Goal: Task Accomplishment & Management: Manage account settings

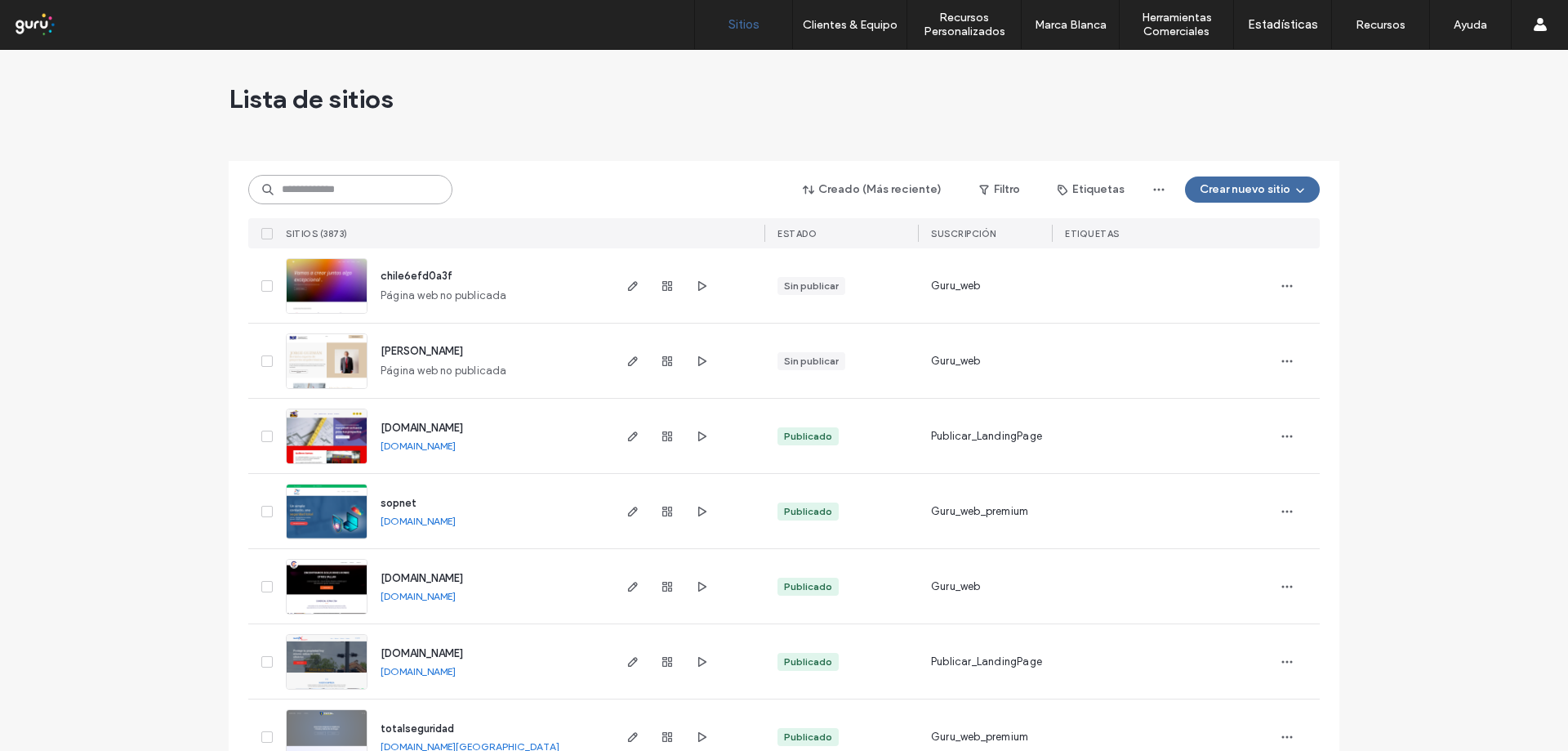
paste input "**********"
type input "**********"
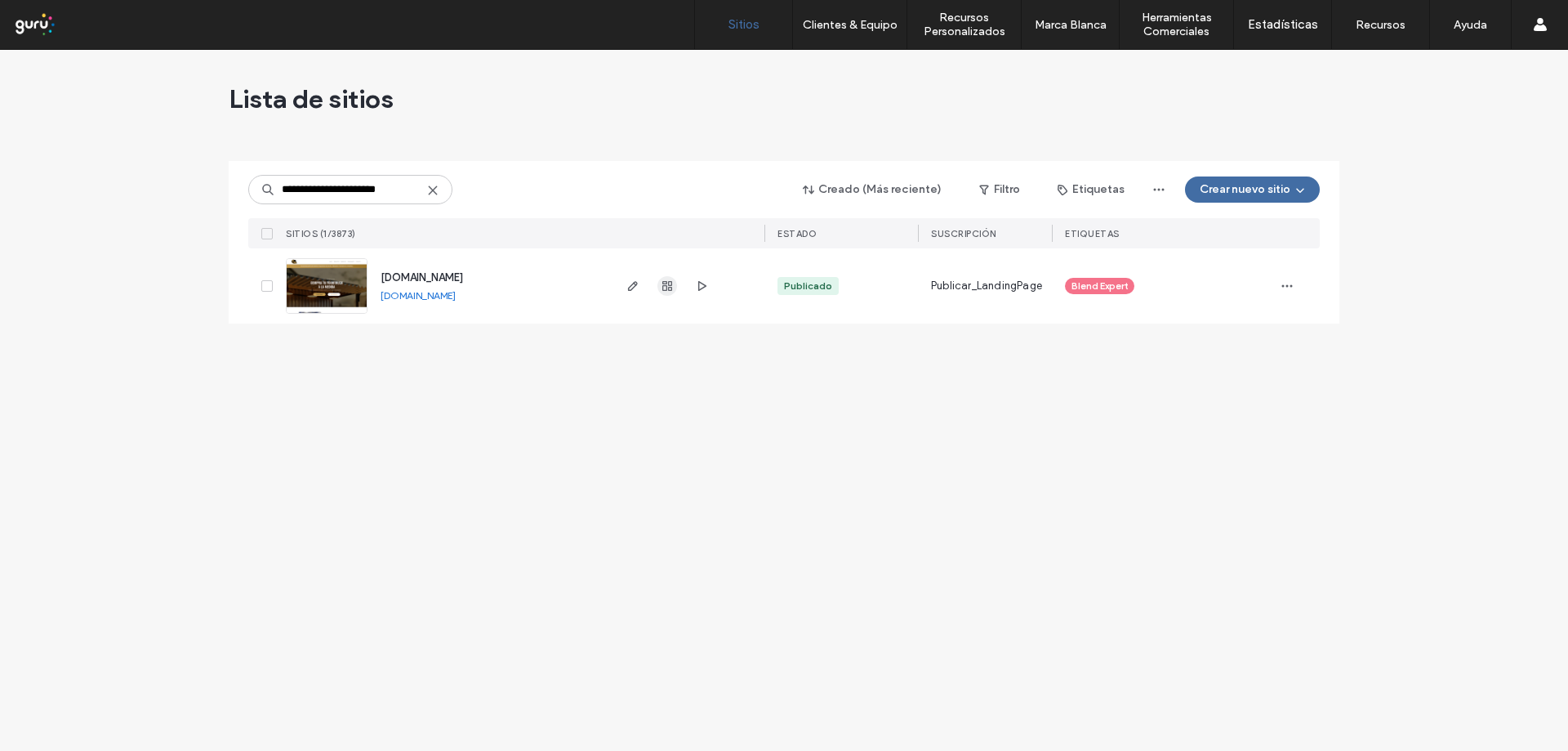
click at [666, 289] on icon "button" at bounding box center [668, 286] width 13 height 13
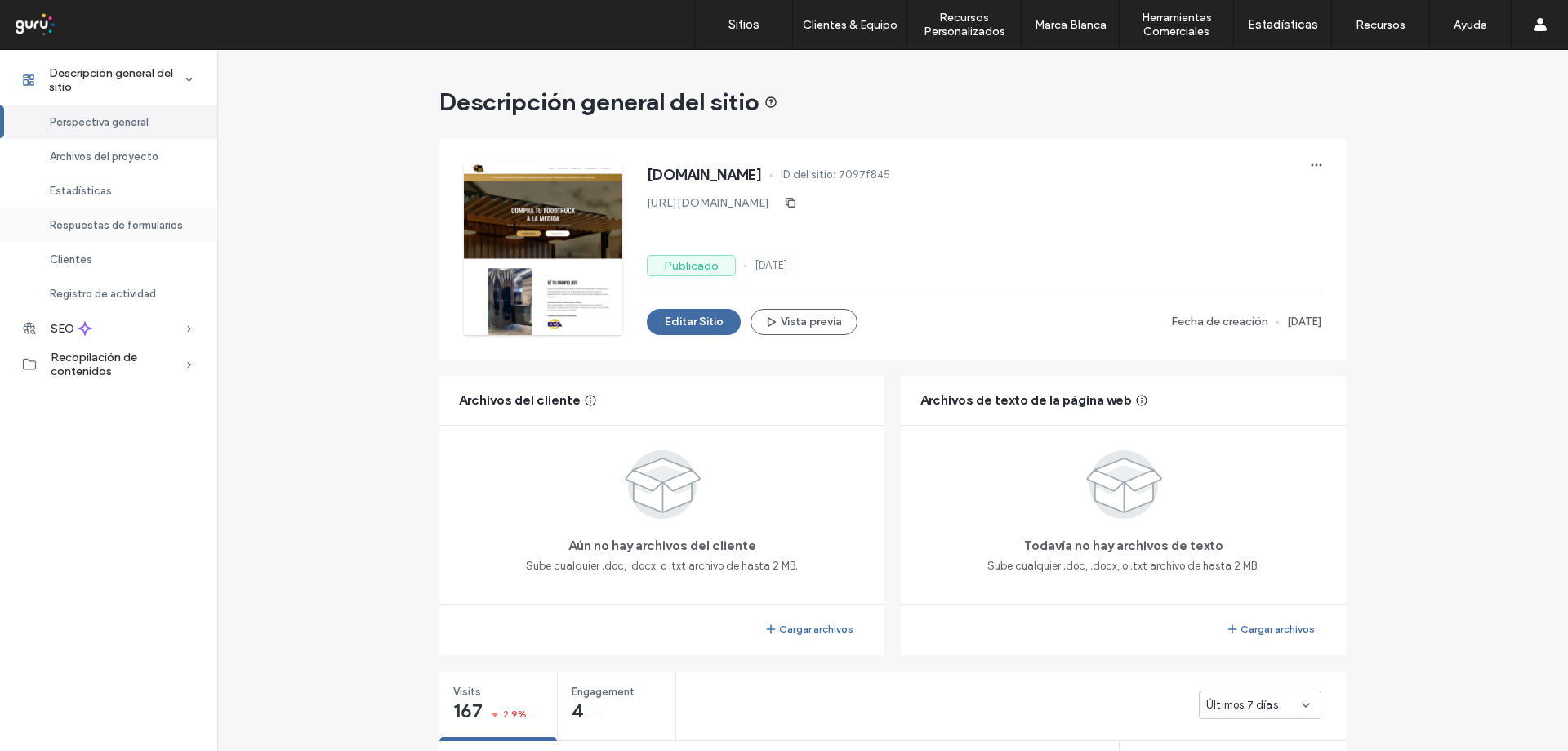
click at [120, 220] on span "Respuestas de formularios" at bounding box center [116, 225] width 134 height 12
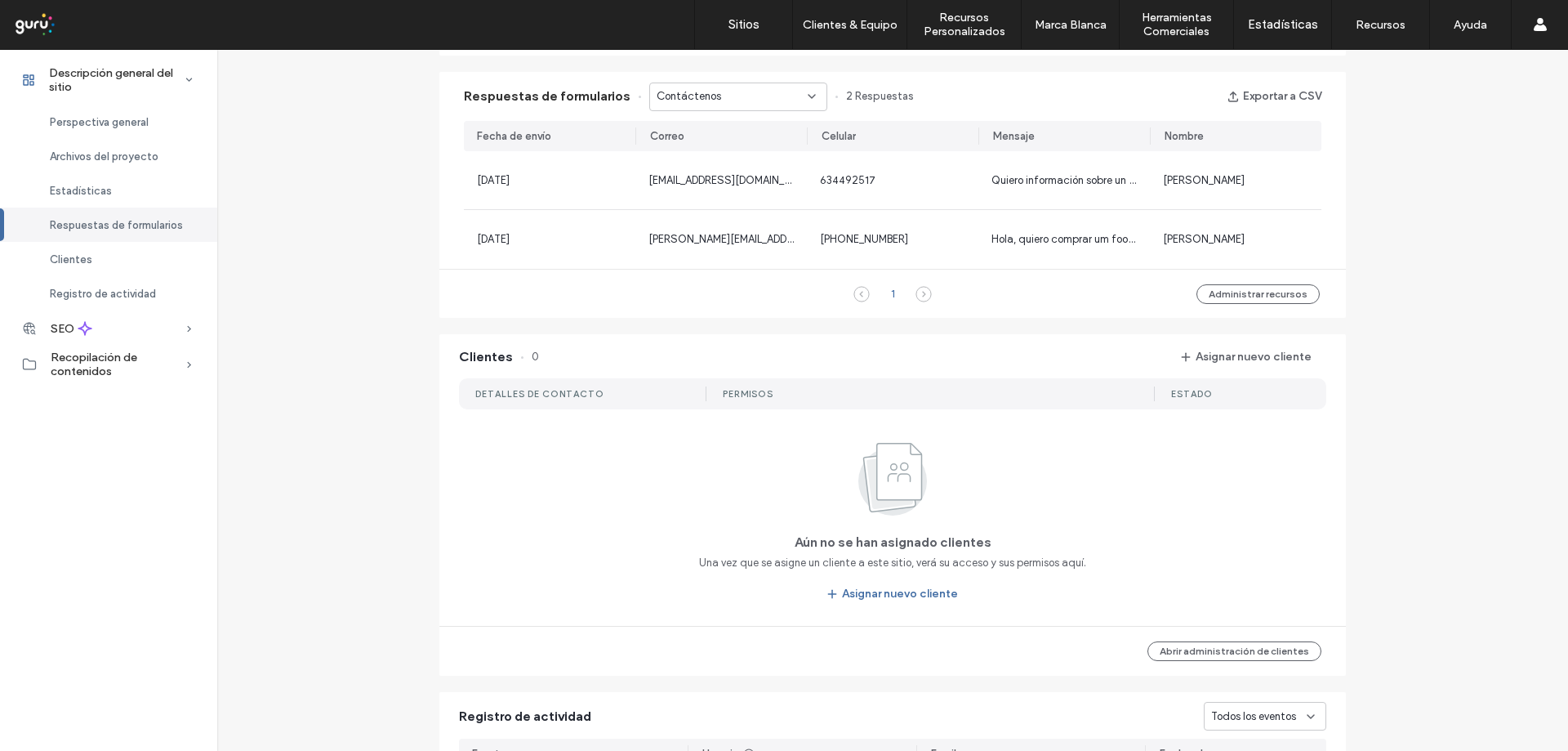
scroll to position [1052, 0]
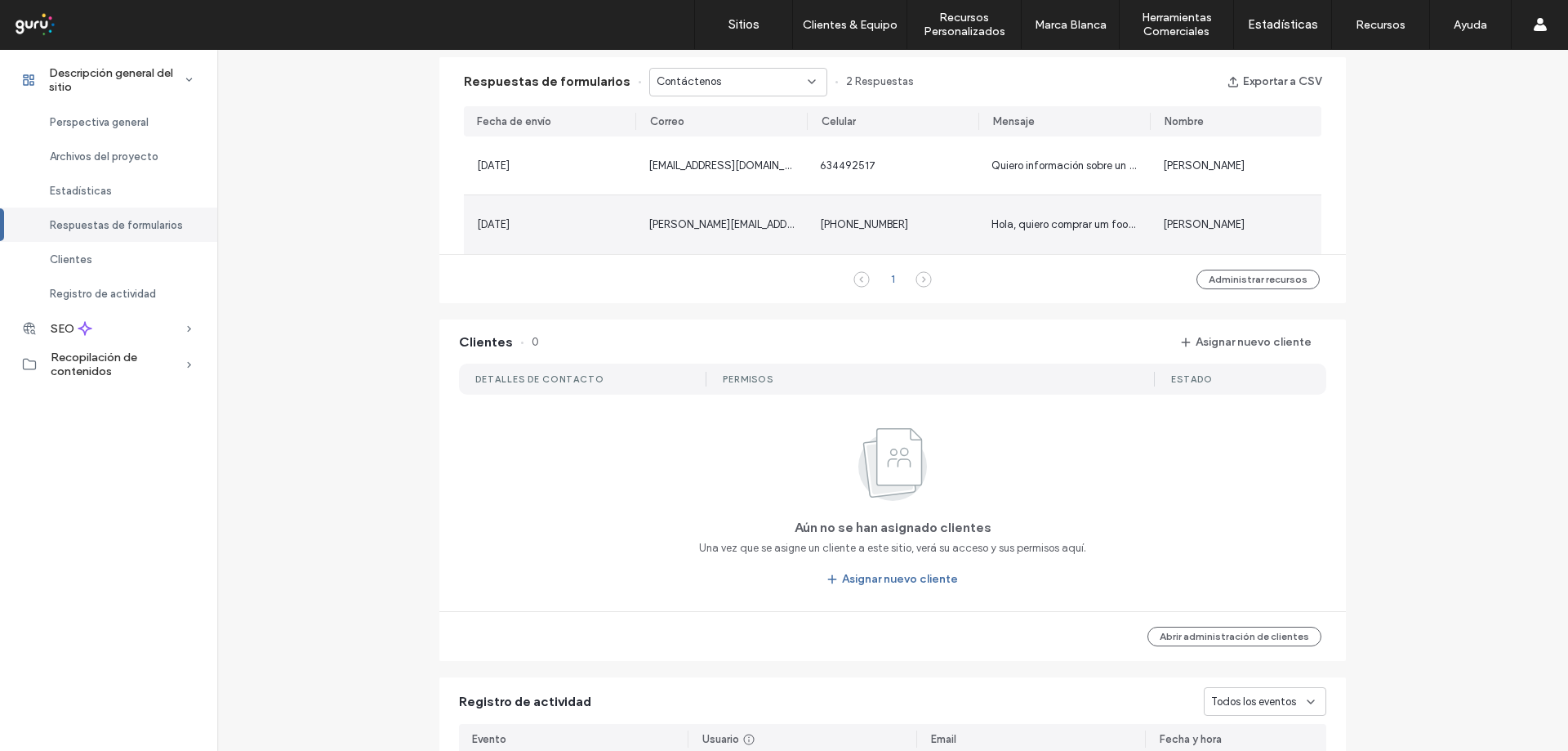
scroll to position [806, 0]
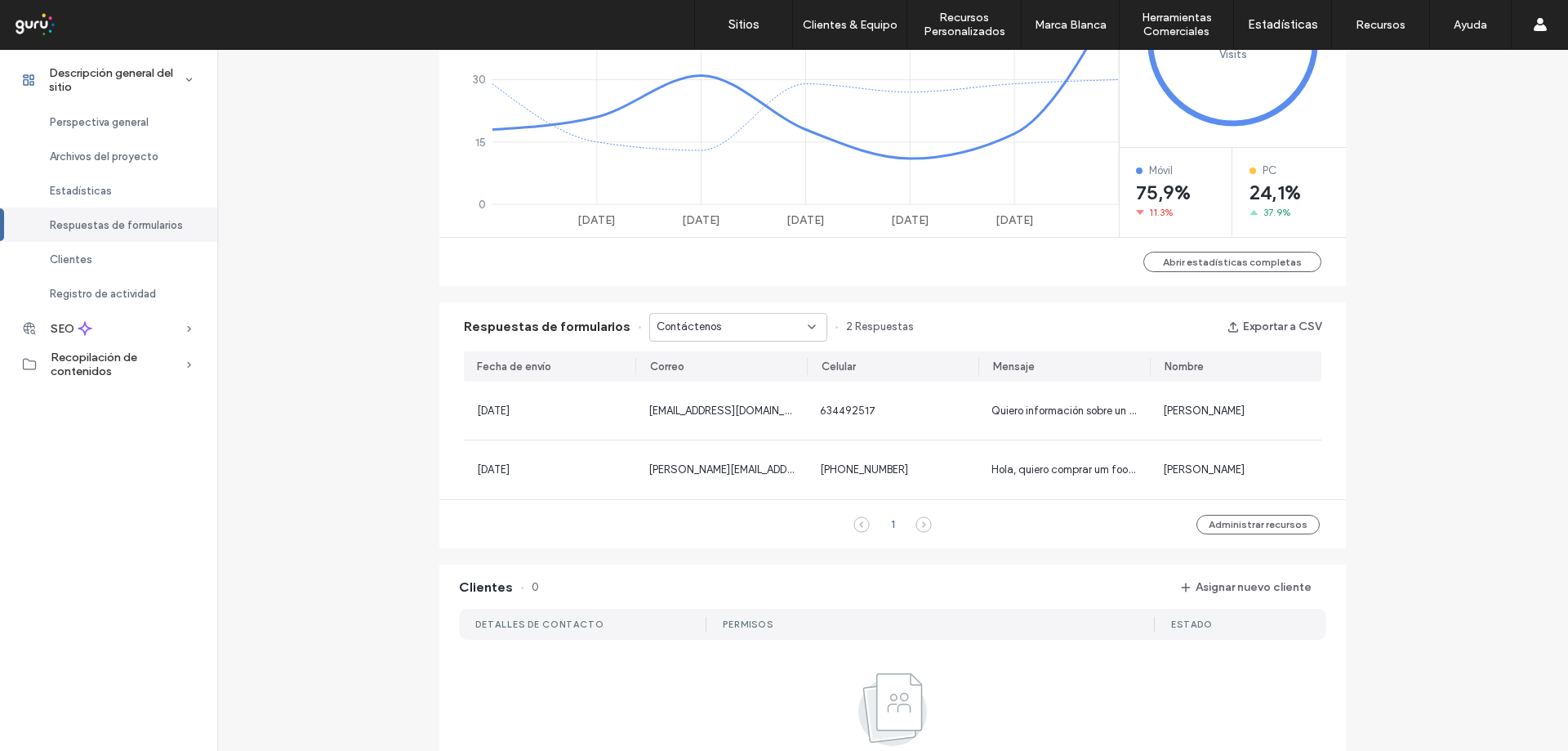
click at [777, 327] on div "Contáctenos" at bounding box center [732, 326] width 151 height 16
click at [677, 384] on span "Contáctenos" at bounding box center [678, 385] width 65 height 16
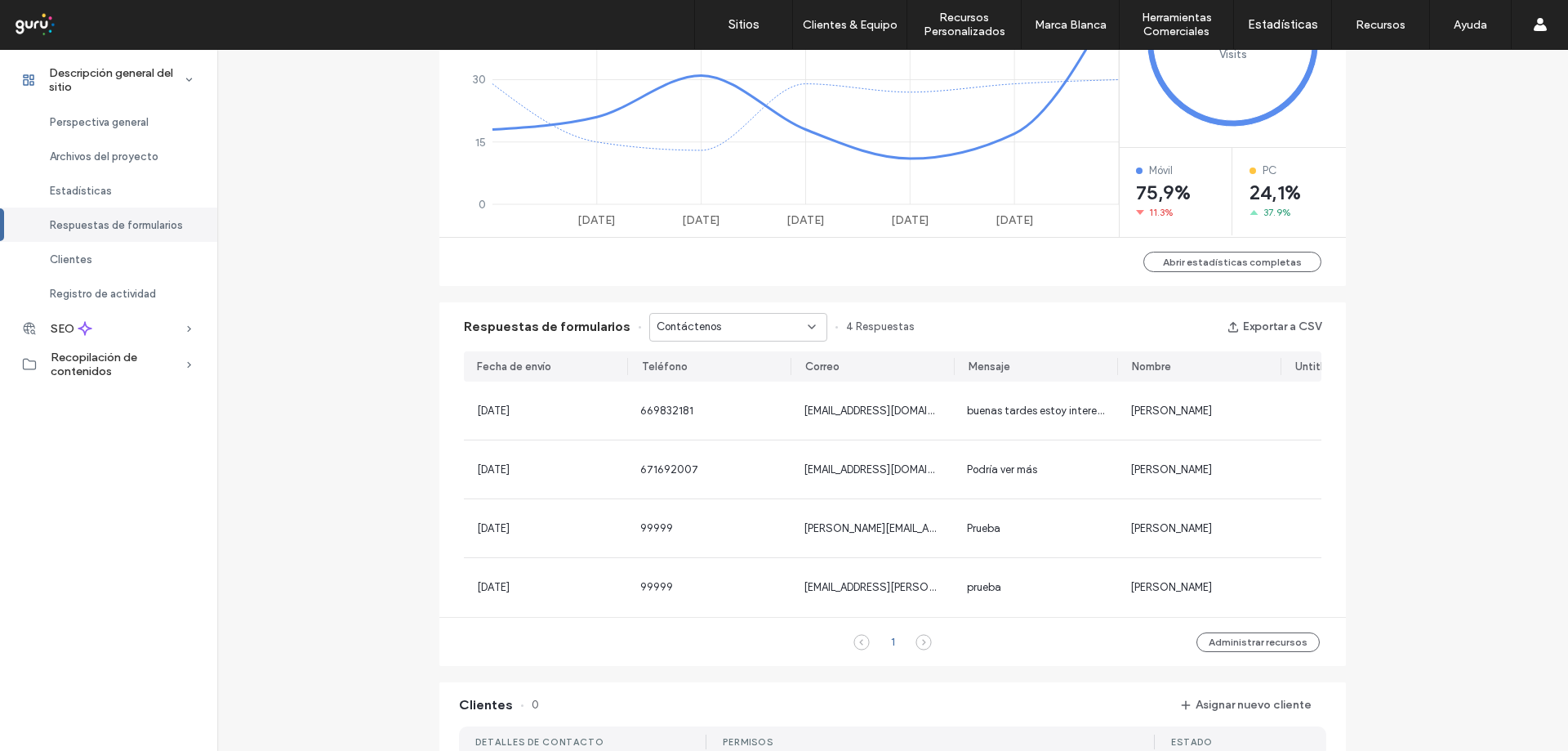
click at [777, 327] on div "Contáctenos" at bounding box center [732, 326] width 151 height 16
click at [732, 409] on span "Contáctenos - Home page" at bounding box center [711, 413] width 130 height 16
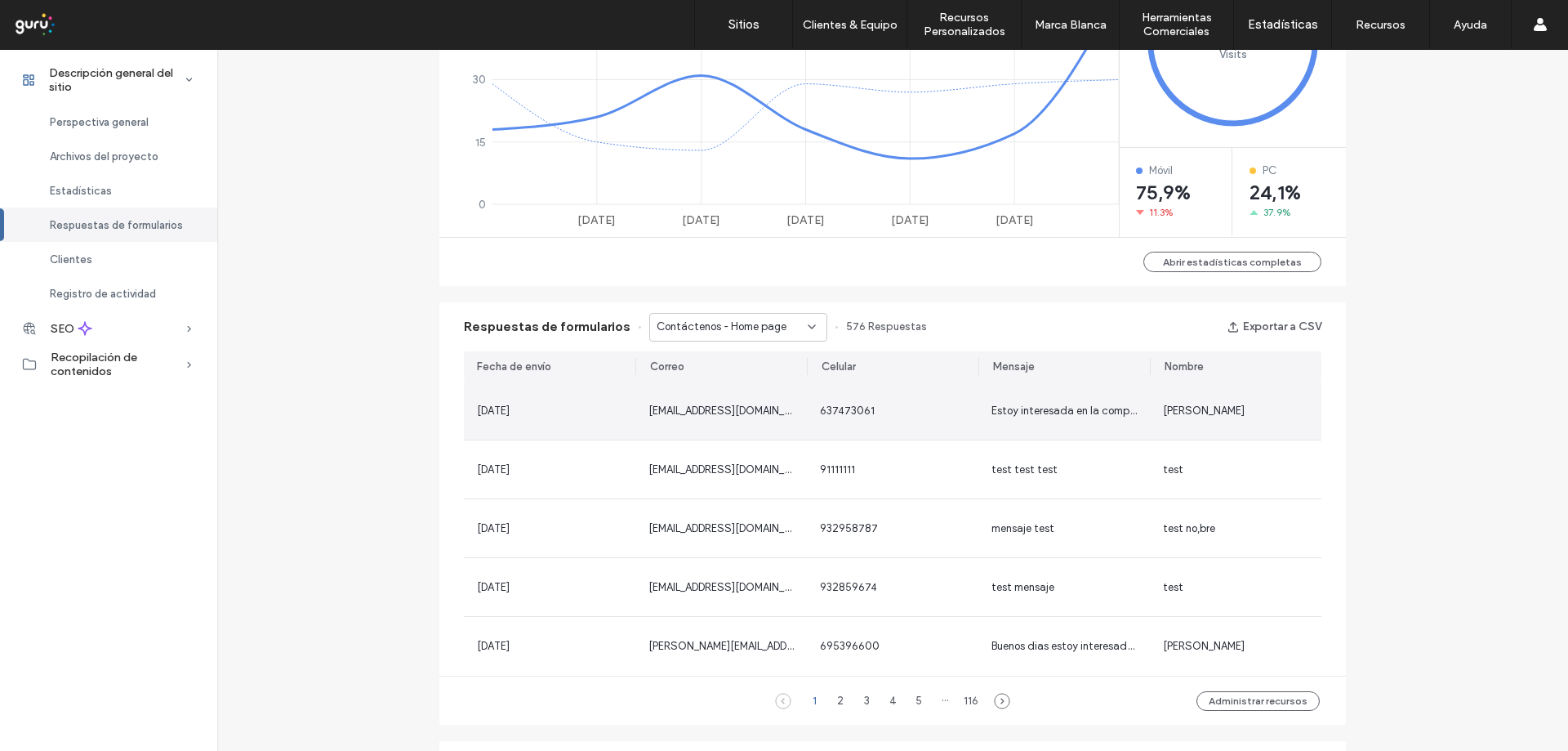
click at [655, 414] on span "[EMAIL_ADDRESS][DOMAIN_NAME]" at bounding box center [732, 410] width 167 height 12
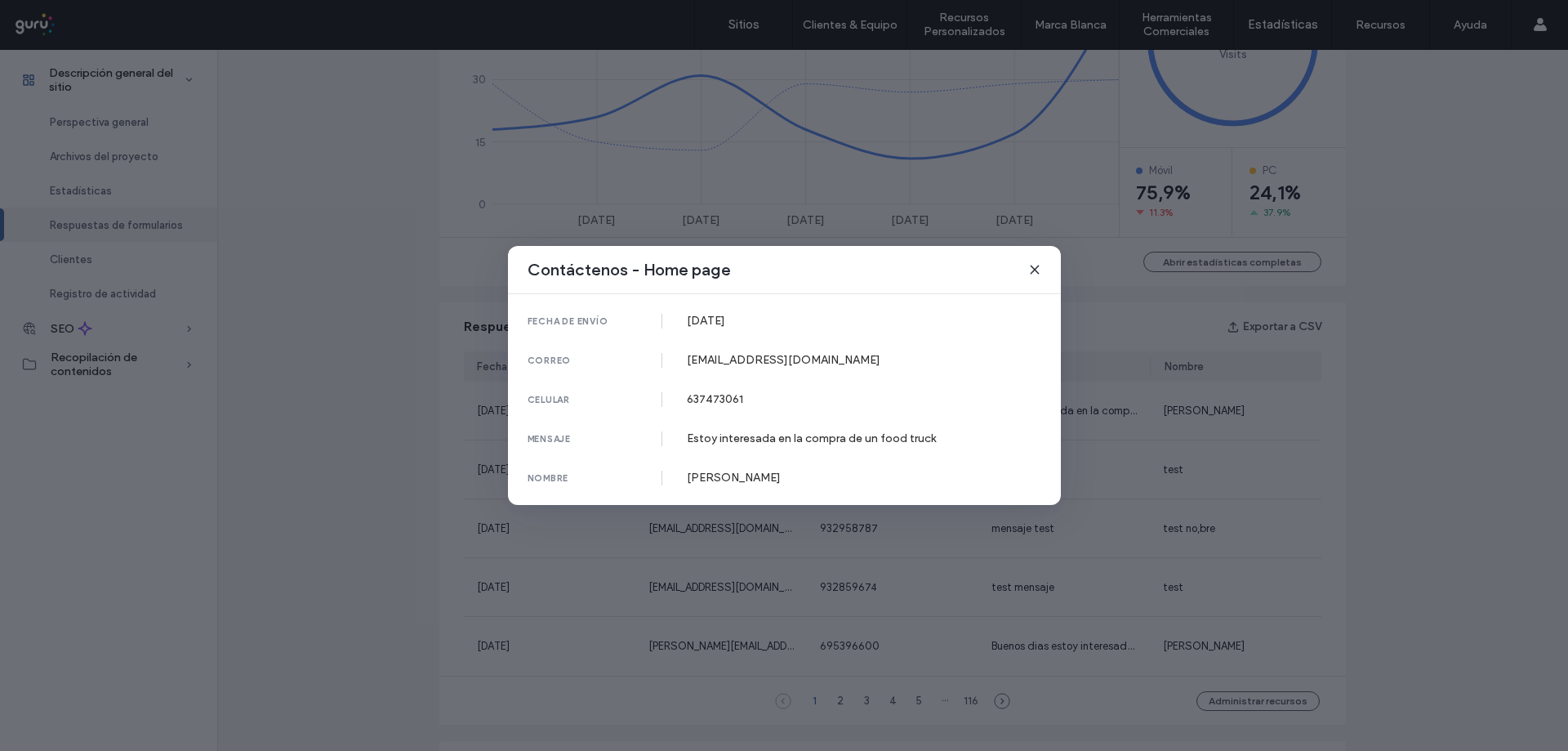
click at [1033, 270] on icon at bounding box center [1035, 270] width 13 height 13
